Goal: Information Seeking & Learning: Check status

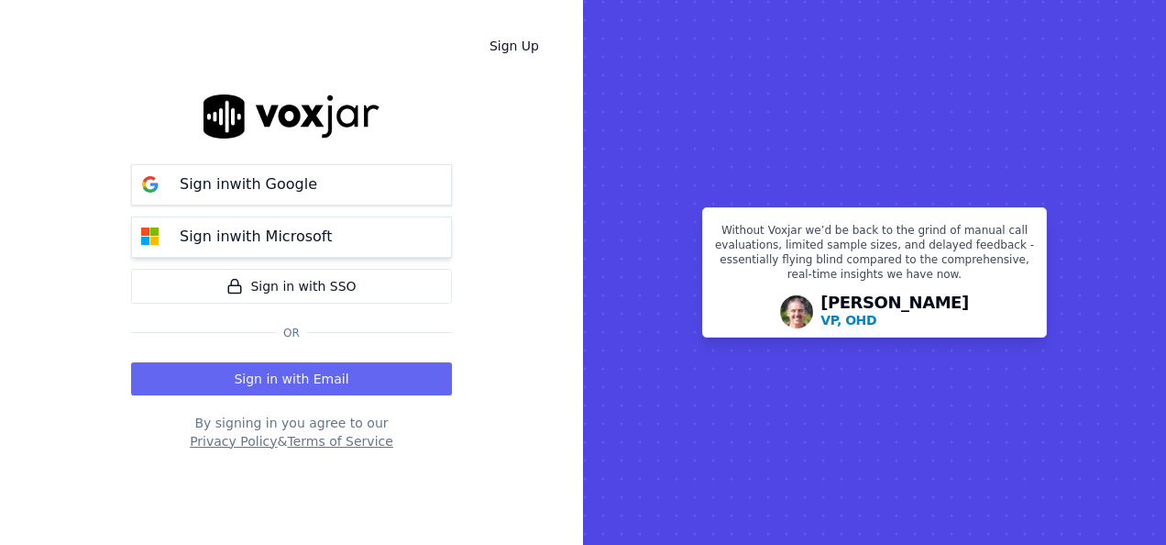
click at [339, 245] on button "Sign in with Microsoft" at bounding box center [291, 236] width 321 height 41
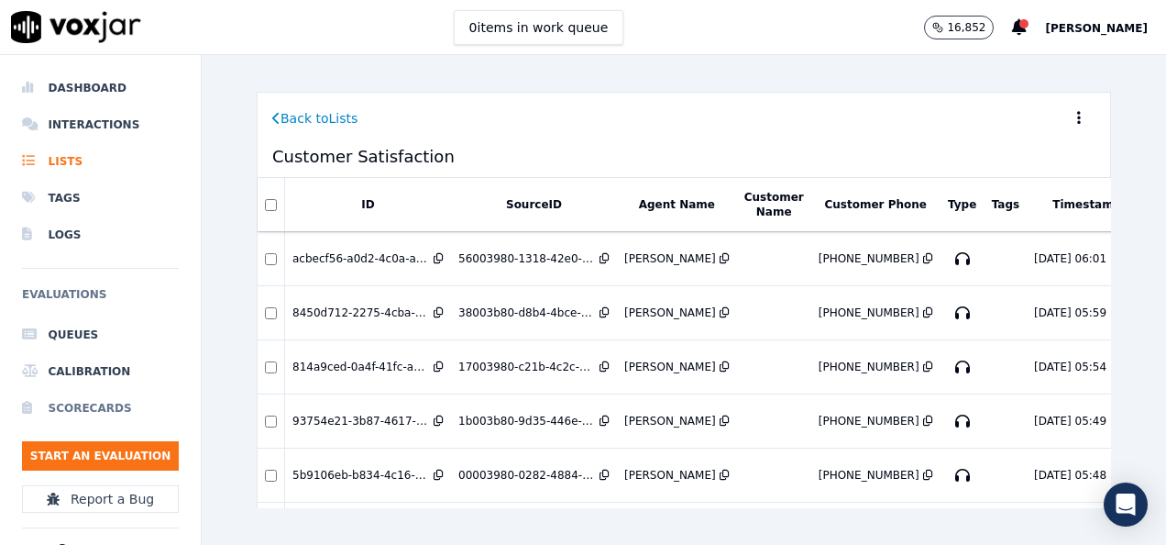
click at [63, 405] on li "Scorecards" at bounding box center [100, 408] width 157 height 37
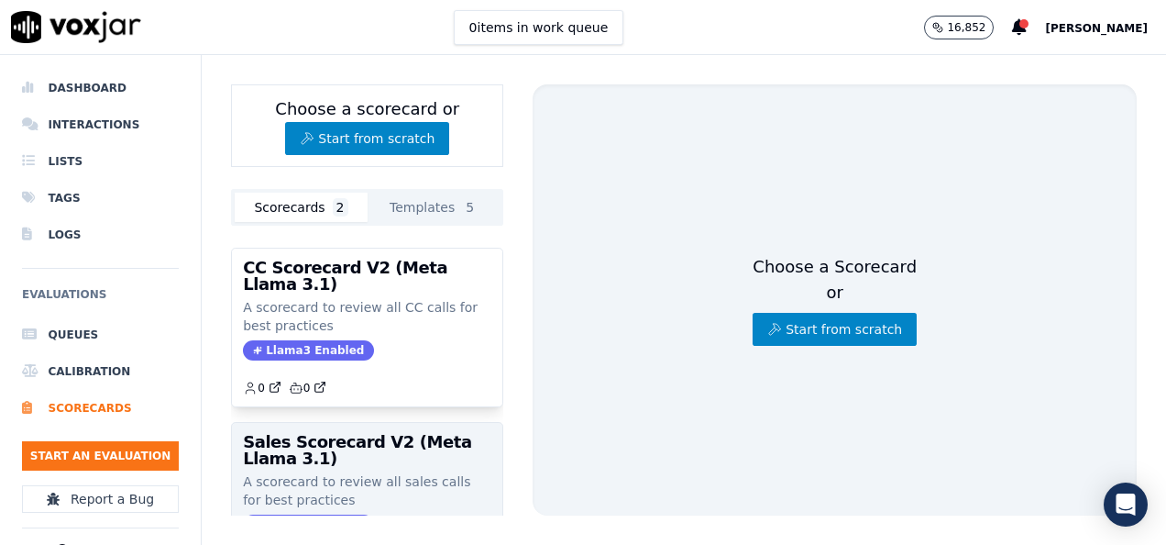
click at [310, 452] on h3 "Sales Scorecard V2 (Meta Llama 3.1)" at bounding box center [367, 450] width 248 height 33
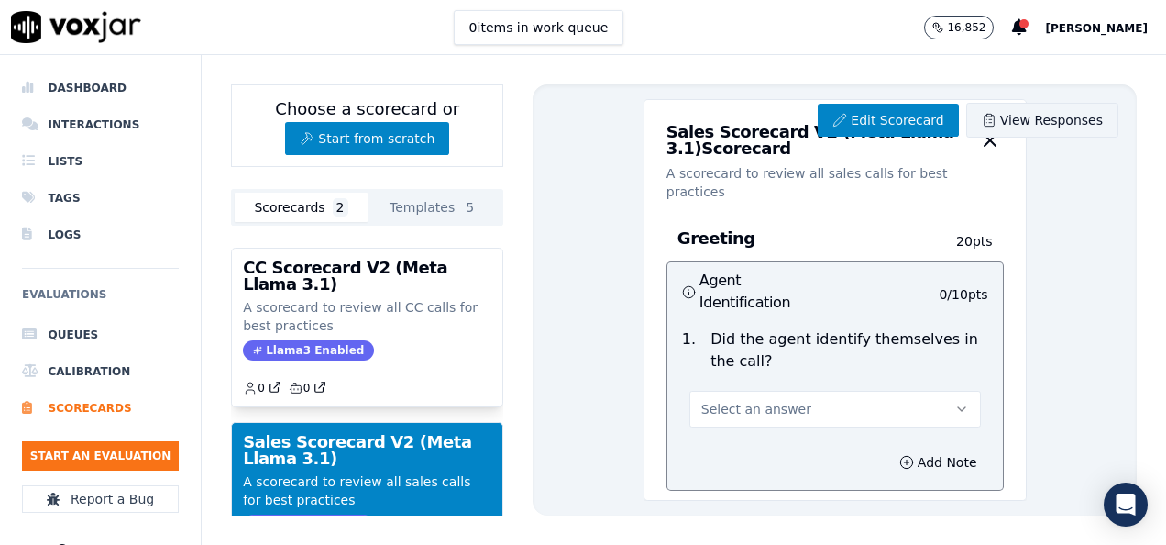
click at [1018, 116] on link "View Responses" at bounding box center [1042, 120] width 152 height 35
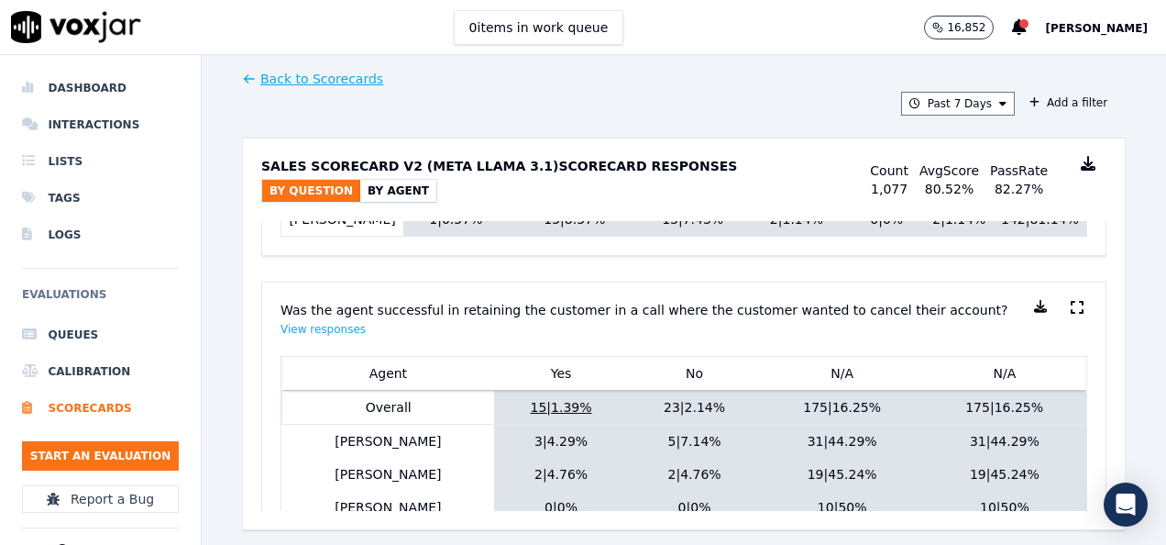
scroll to position [2197, 0]
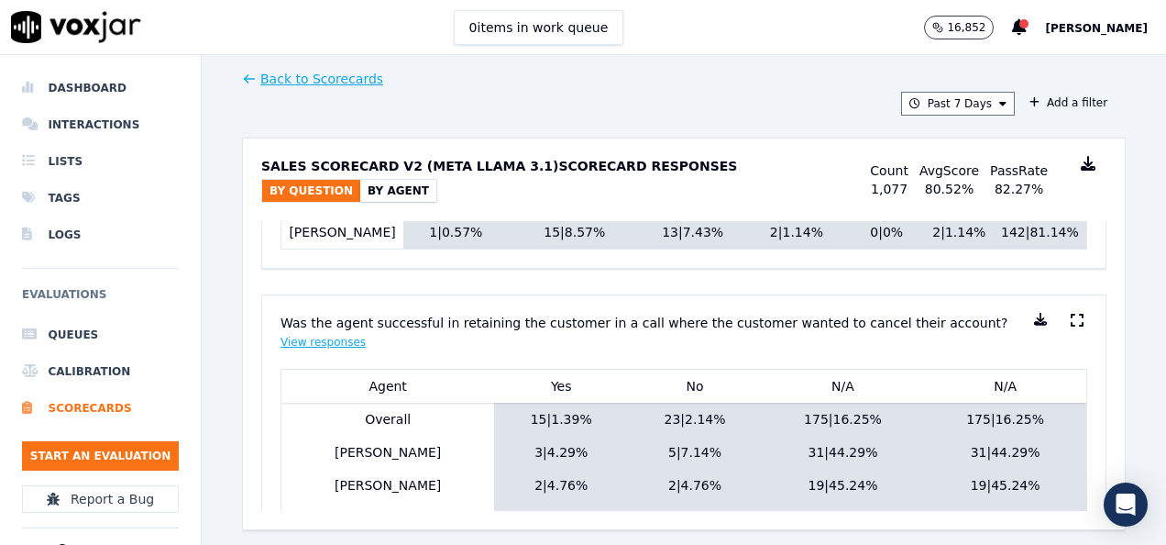
click at [326, 337] on button "View responses" at bounding box center [323, 342] width 85 height 15
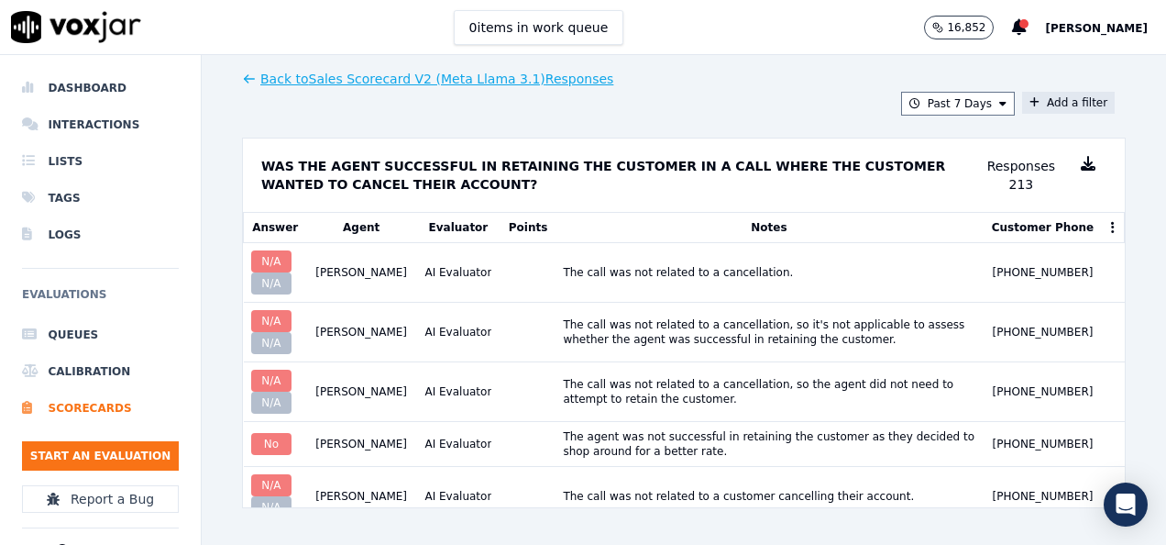
click at [1045, 112] on button "Add a filter" at bounding box center [1068, 103] width 93 height 22
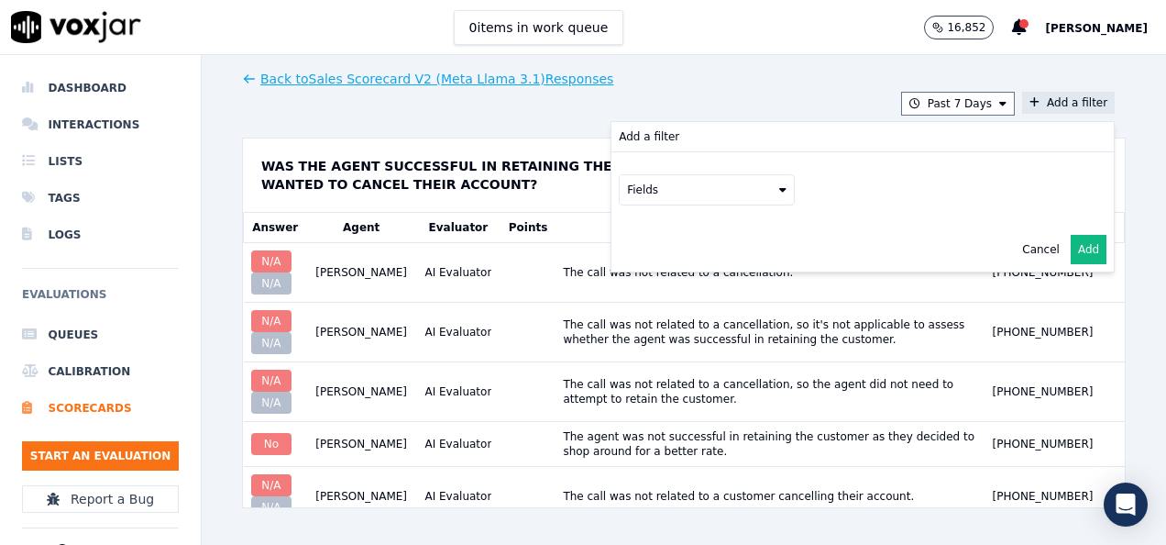
click at [725, 182] on button "Fields" at bounding box center [707, 189] width 176 height 31
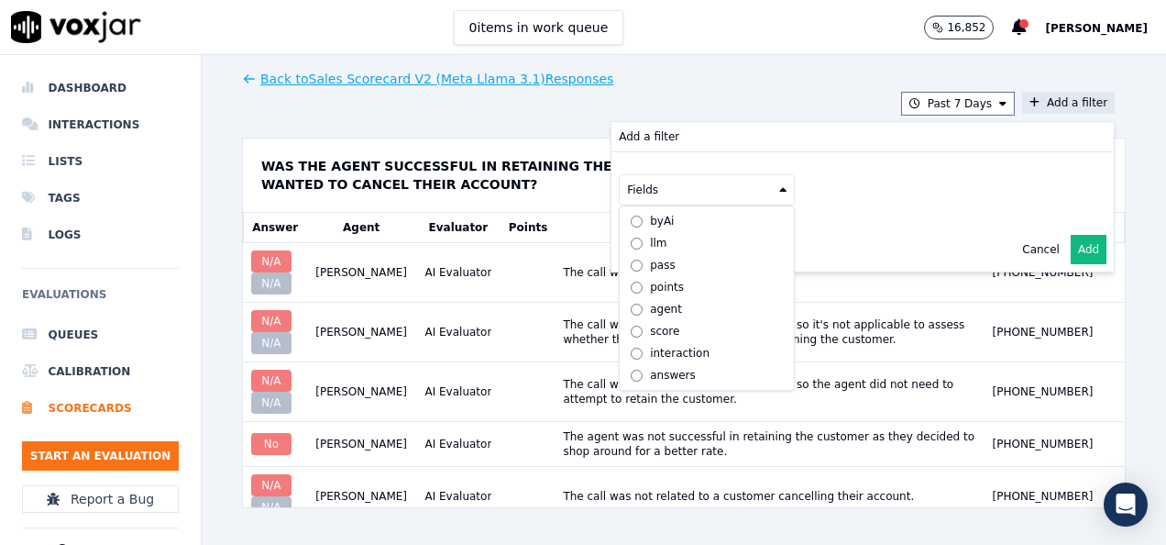
scroll to position [14, 0]
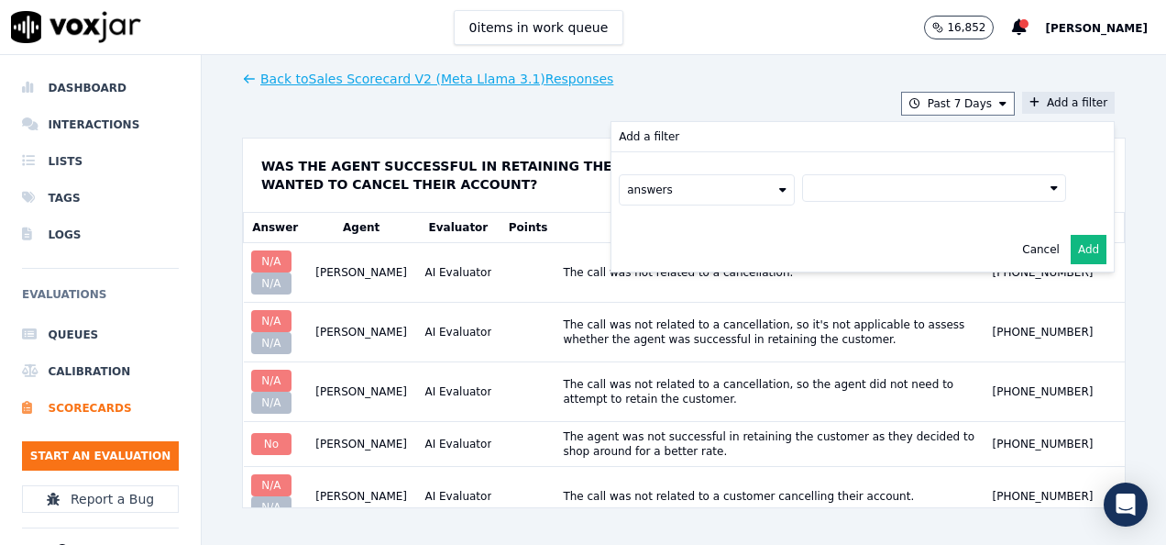
click at [819, 191] on button at bounding box center [934, 188] width 264 height 28
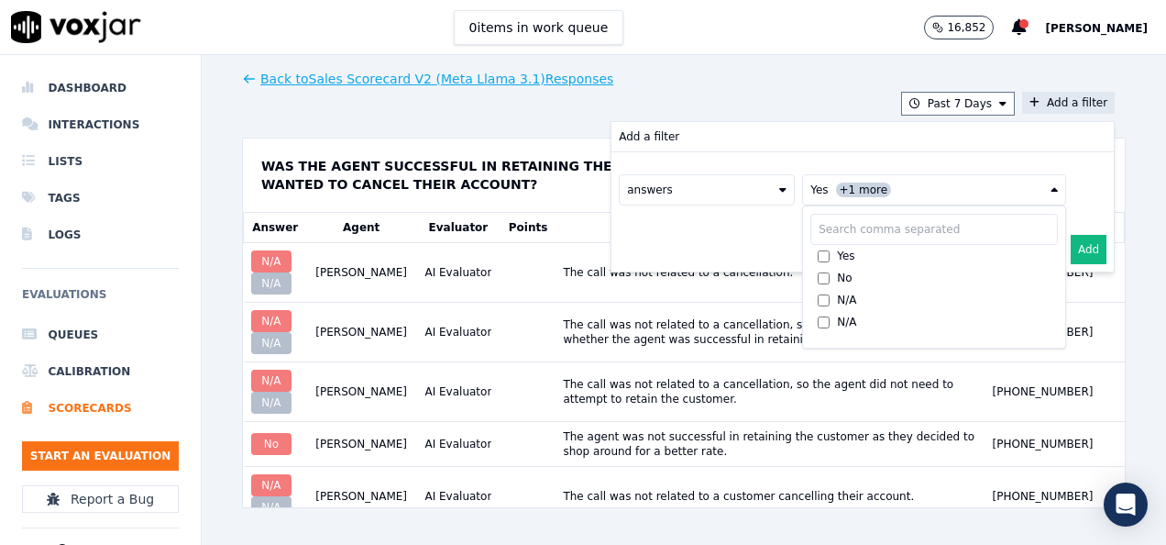
click at [1070, 207] on div "answers Yes +1 more Yes No N/A N/A" at bounding box center [863, 189] width 502 height 75
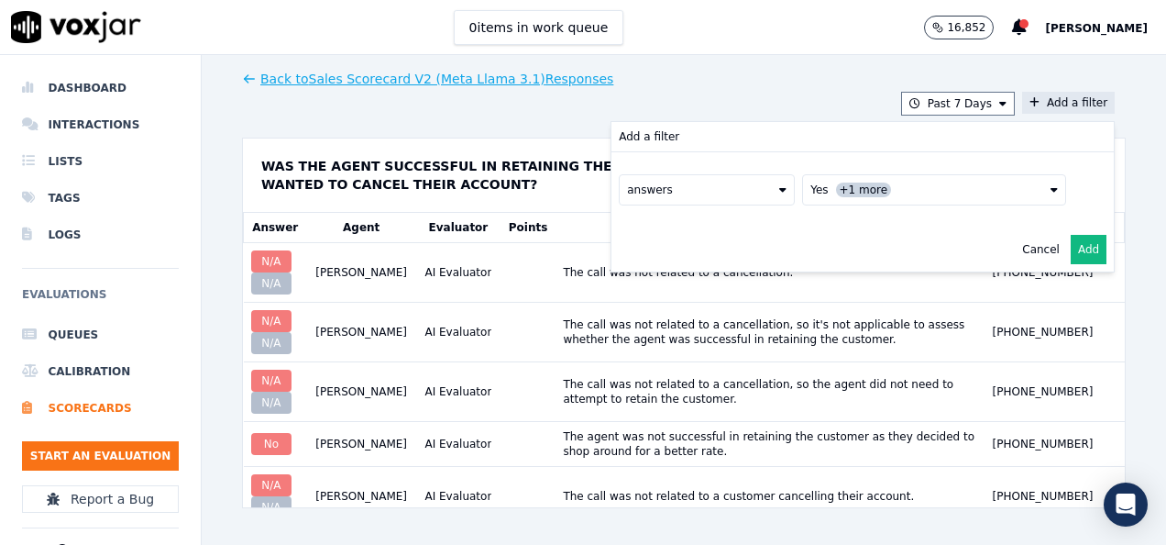
click at [1071, 248] on button "Add" at bounding box center [1089, 249] width 36 height 29
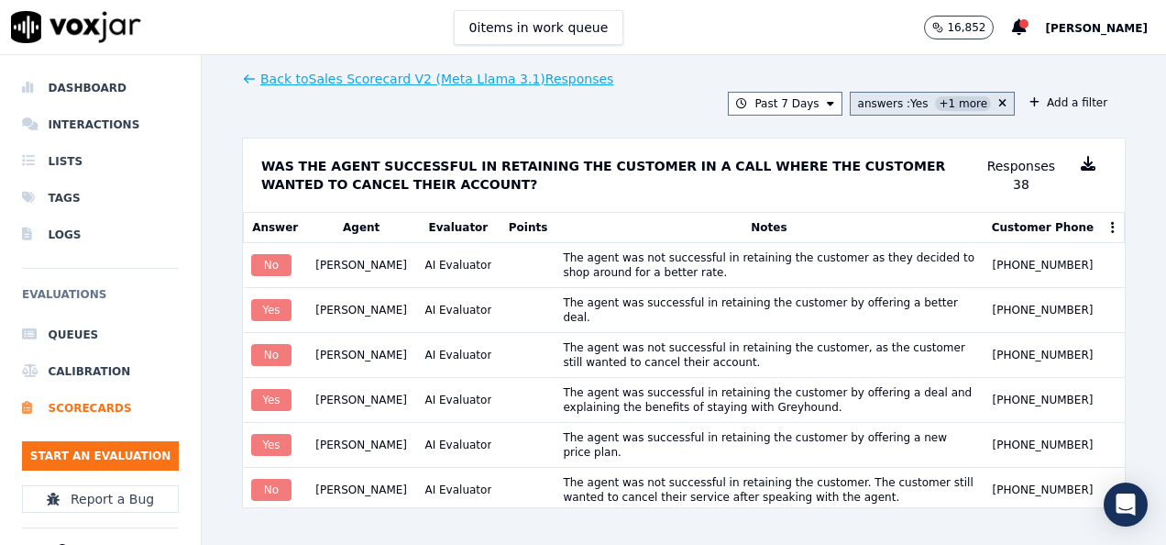
click at [944, 105] on span "+1 more" at bounding box center [963, 103] width 56 height 15
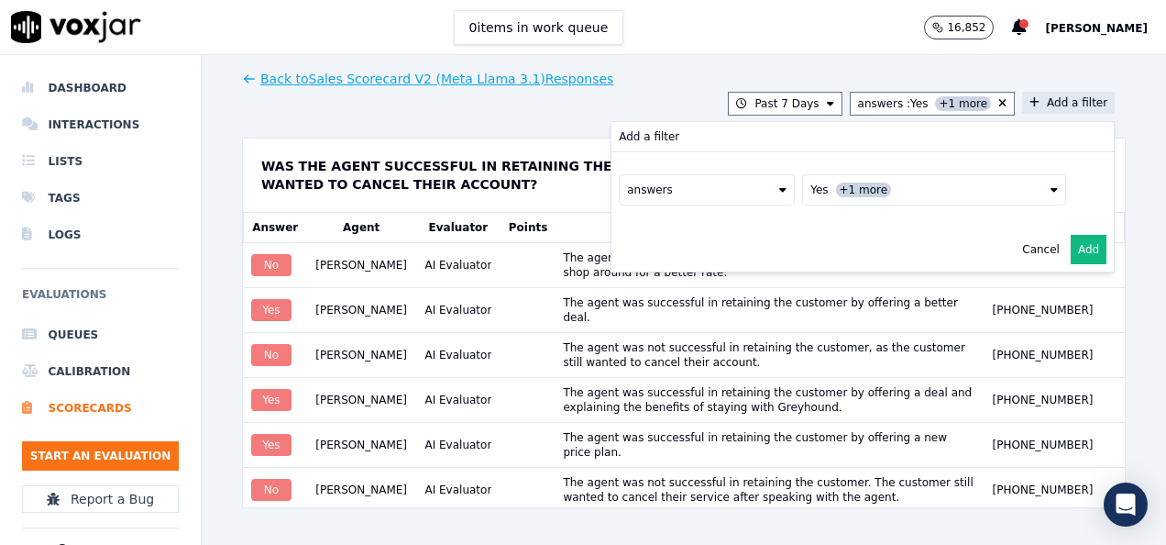
click at [879, 191] on button "Yes +1 more" at bounding box center [934, 189] width 264 height 31
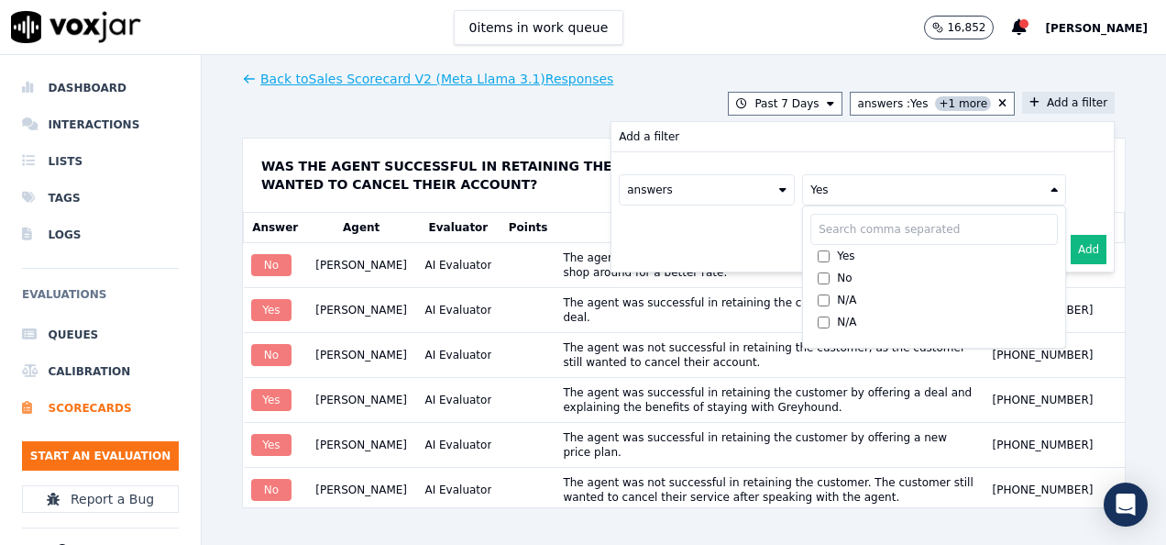
click at [1071, 246] on button "Add" at bounding box center [1089, 249] width 36 height 29
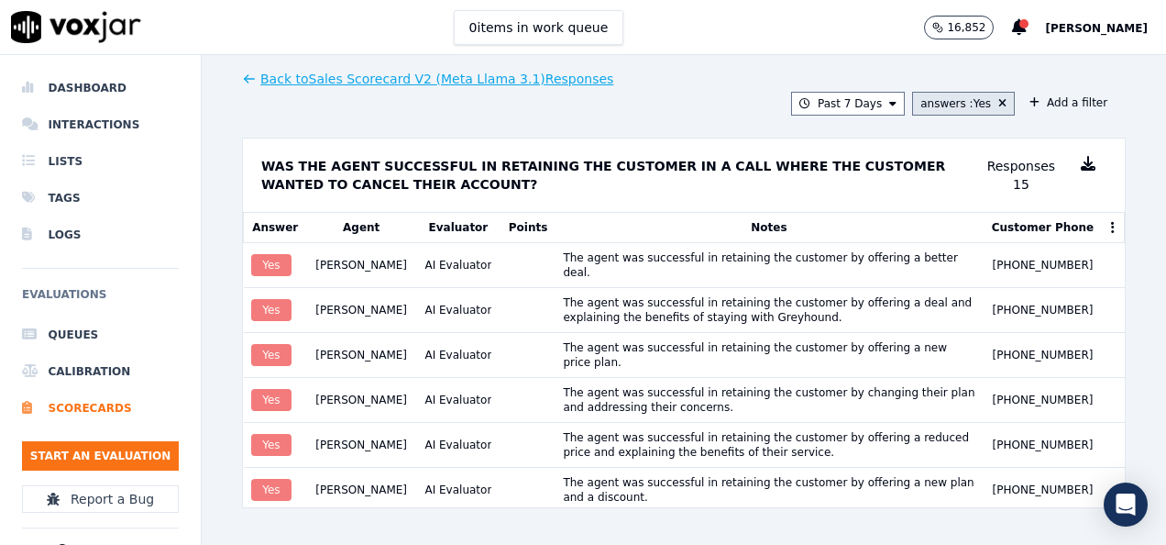
click at [945, 106] on div "answers : Yes" at bounding box center [956, 103] width 71 height 15
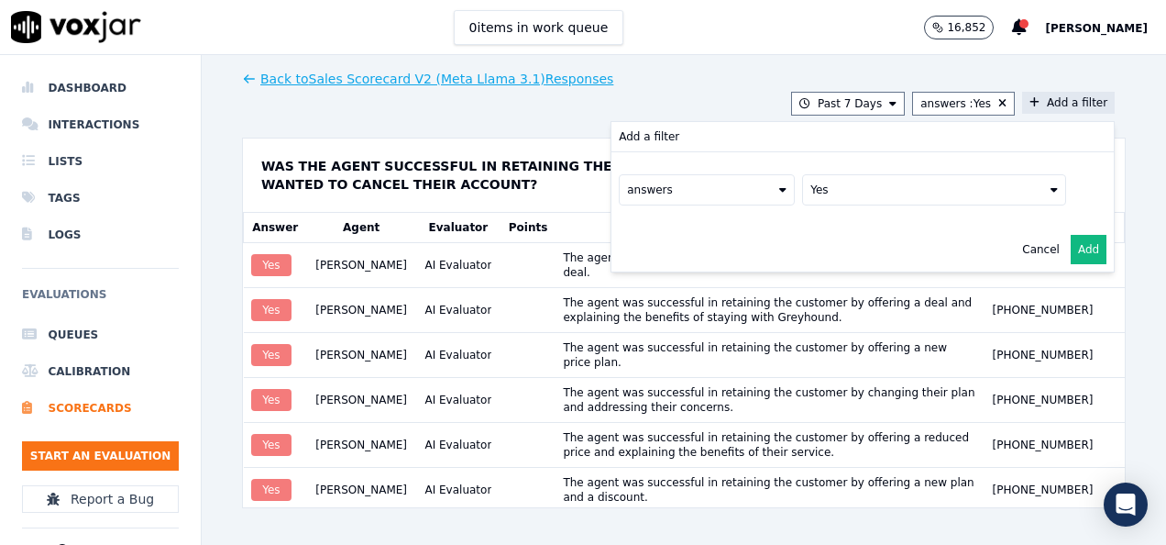
click at [802, 200] on button "Yes" at bounding box center [934, 189] width 264 height 31
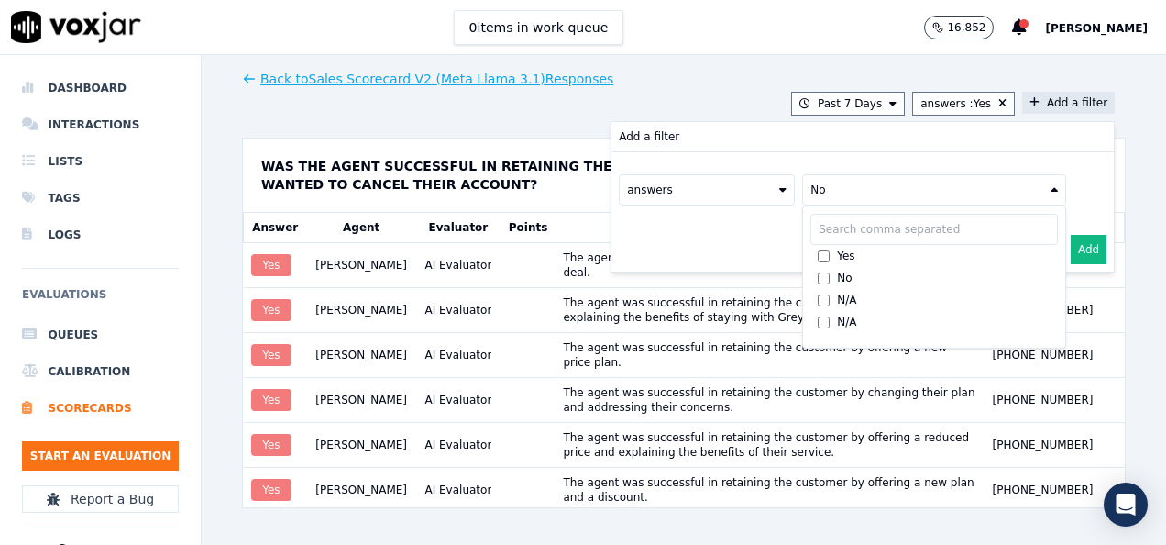
click at [1071, 248] on button "Add" at bounding box center [1089, 249] width 36 height 29
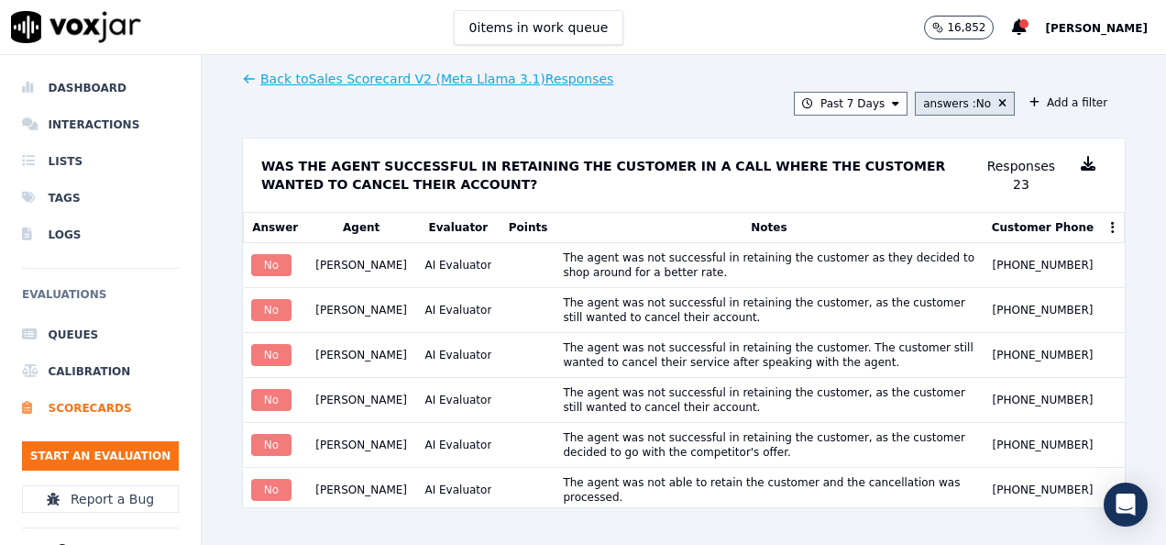
click at [968, 105] on div "answers : No" at bounding box center [957, 103] width 68 height 15
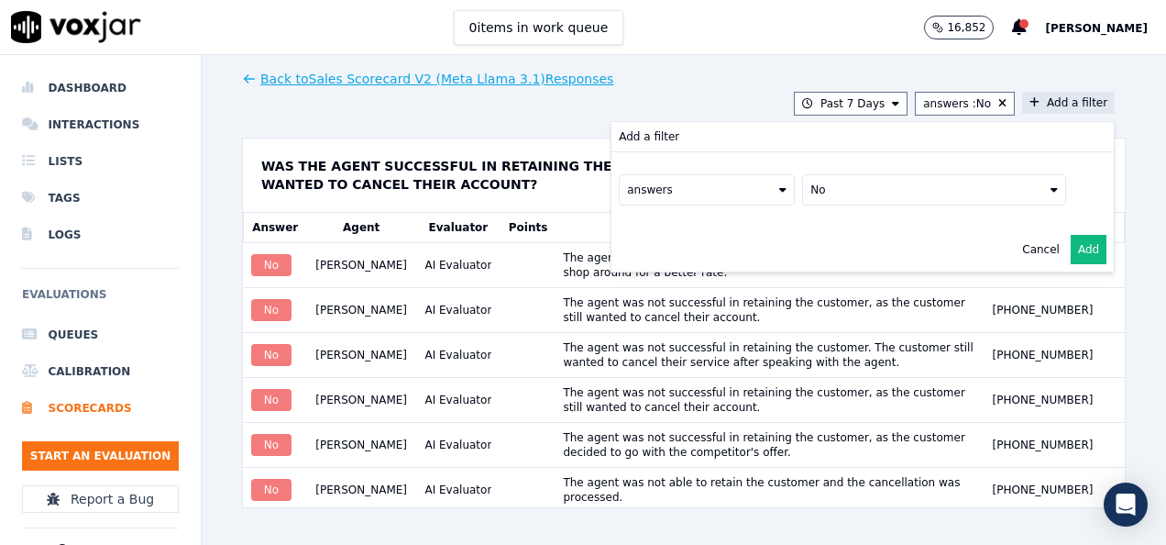
click at [803, 196] on button "No" at bounding box center [934, 189] width 264 height 31
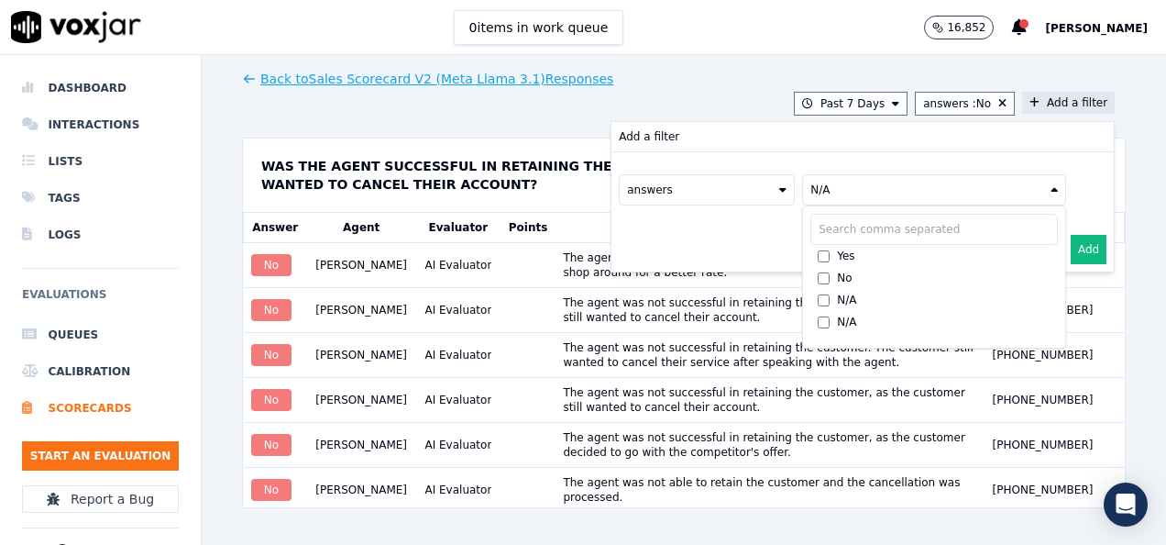
click at [1071, 253] on button "Add" at bounding box center [1089, 249] width 36 height 29
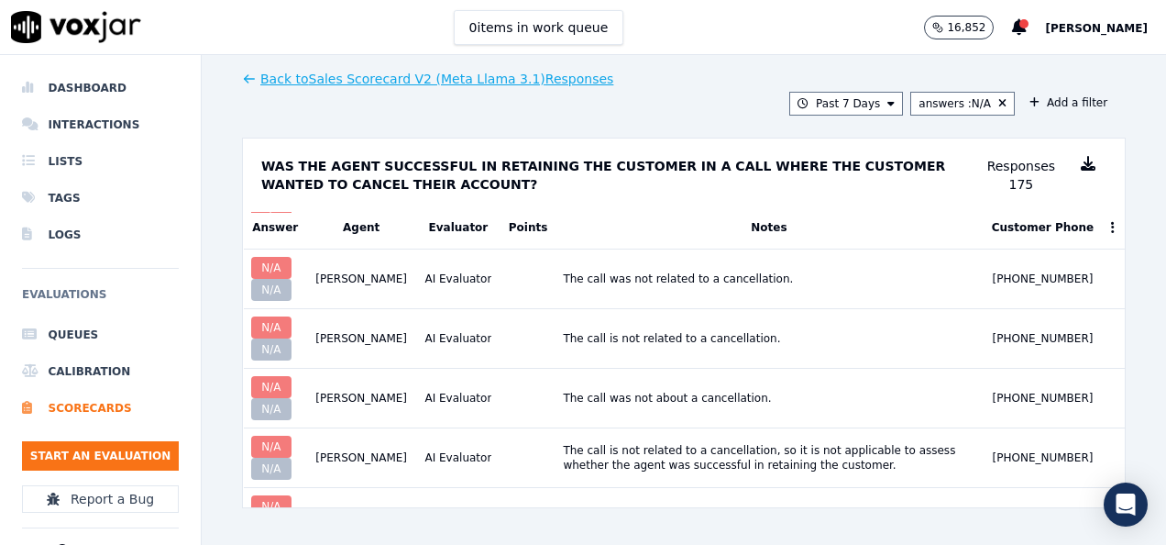
scroll to position [976, 0]
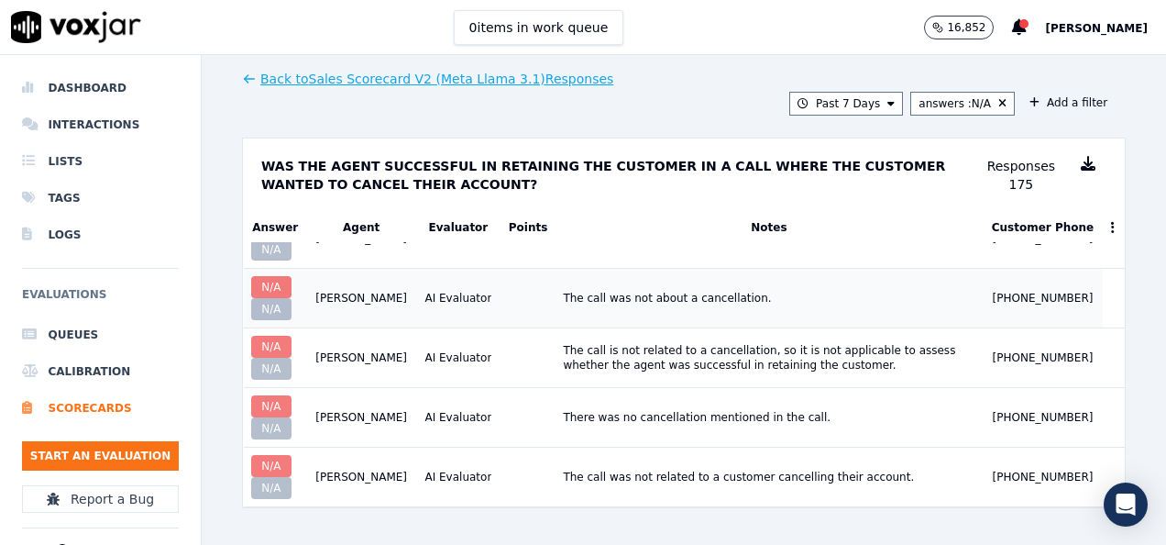
click at [263, 298] on div "N/A" at bounding box center [271, 309] width 41 height 22
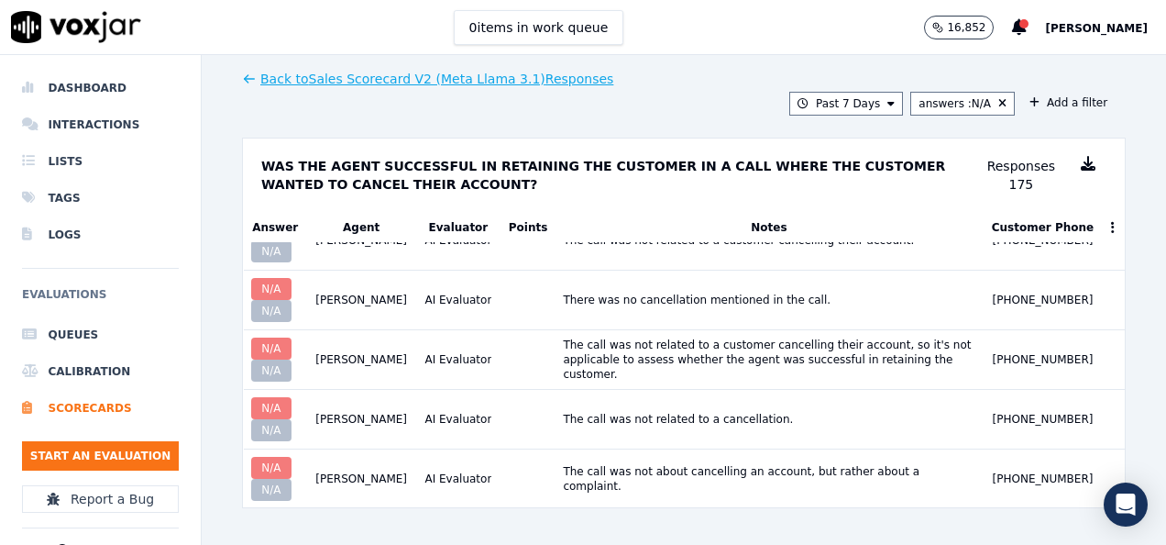
scroll to position [0, 0]
